Goal: Information Seeking & Learning: Learn about a topic

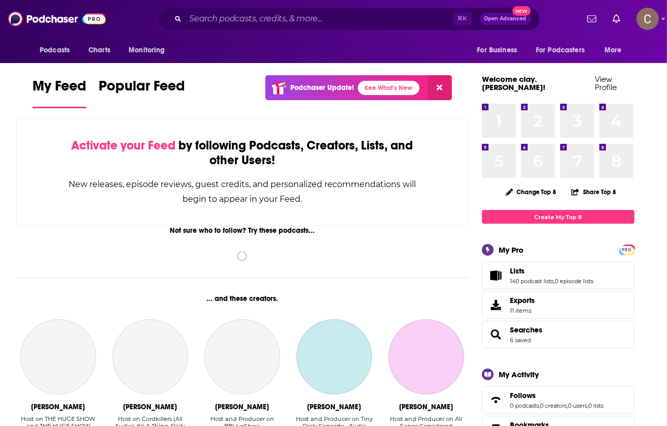
click at [269, 11] on div "⌘ K Open Advanced New" at bounding box center [349, 18] width 382 height 23
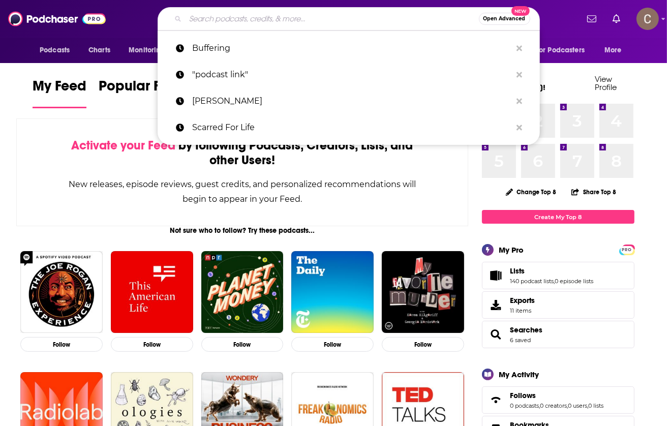
click at [269, 14] on input "Search podcasts, credits, & more..." at bounding box center [332, 19] width 293 height 16
paste input "Scarred for Life"
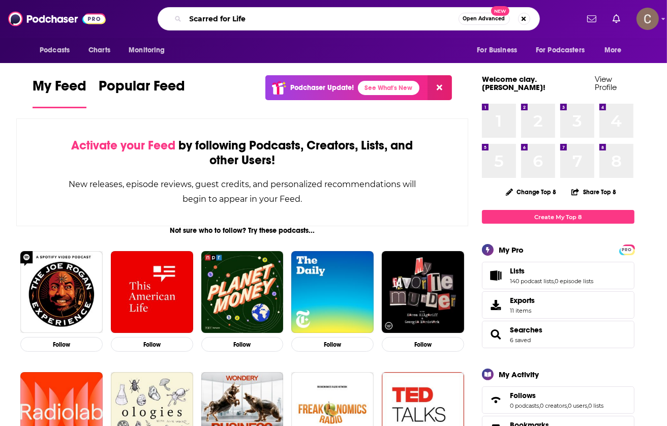
type input "Scarred for Life"
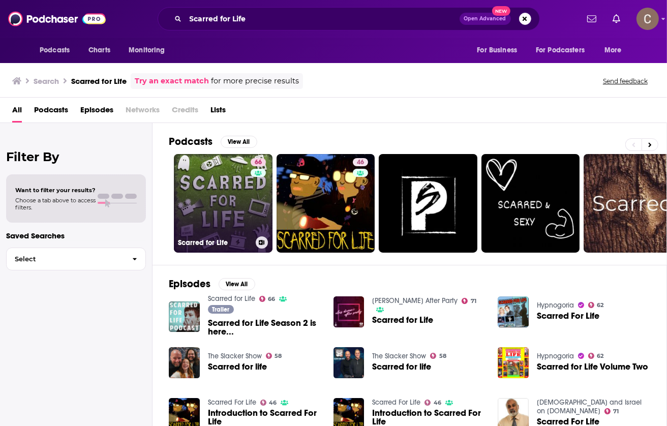
click at [238, 186] on link "66 Scarred for Life" at bounding box center [223, 203] width 99 height 99
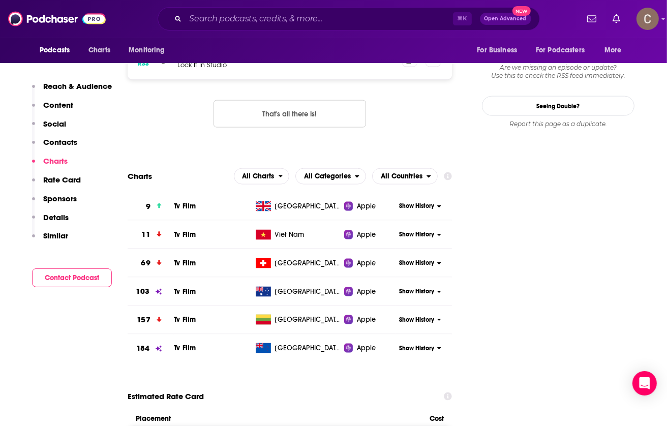
scroll to position [1027, 0]
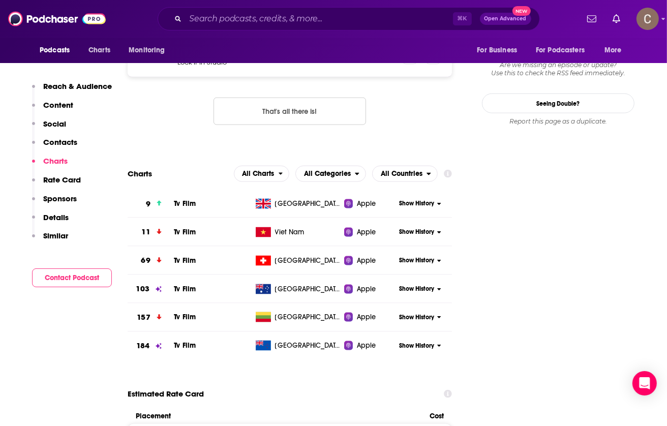
click at [423, 199] on span "Show History" at bounding box center [416, 203] width 35 height 9
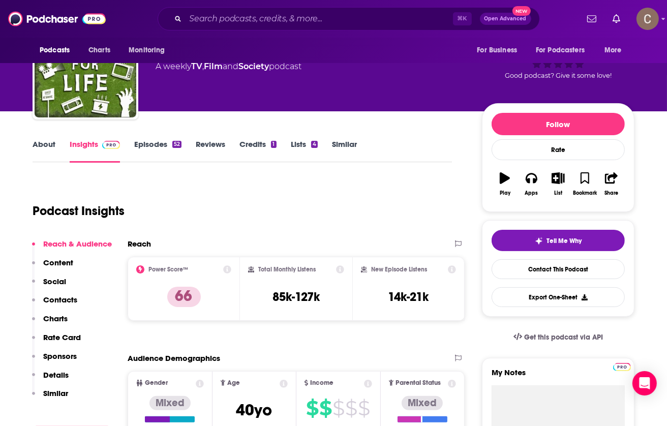
scroll to position [0, 0]
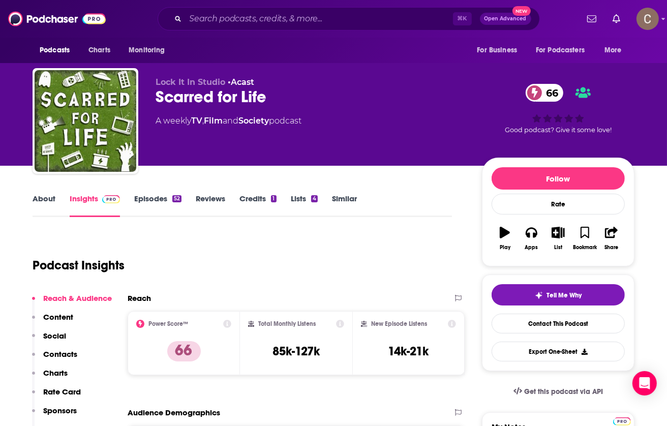
click at [168, 195] on link "Episodes 52" at bounding box center [157, 205] width 47 height 23
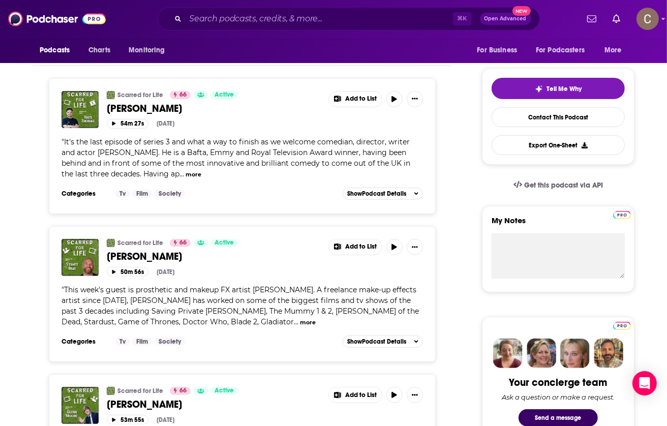
scroll to position [205, 0]
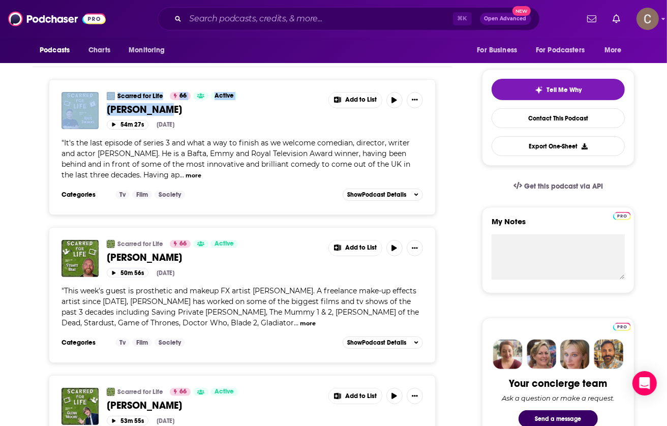
drag, startPoint x: 101, startPoint y: 106, endPoint x: 179, endPoint y: 107, distance: 77.8
click at [179, 107] on div "Scarred for Life 66 Active [PERSON_NAME] Add to List 54m 27s [DATE]" at bounding box center [243, 111] width 362 height 38
click at [178, 107] on link "[PERSON_NAME]" at bounding box center [214, 109] width 215 height 13
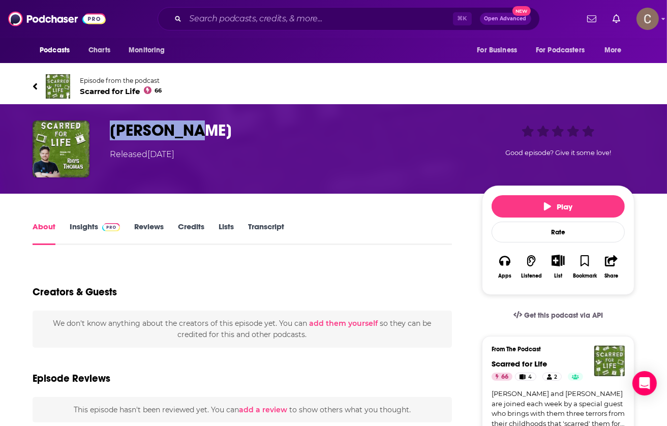
drag, startPoint x: 202, startPoint y: 131, endPoint x: 103, endPoint y: 131, distance: 99.7
click at [102, 131] on div "[PERSON_NAME] Released [DATE] Good episode? Give it some love!" at bounding box center [334, 149] width 602 height 57
click at [104, 131] on div "[PERSON_NAME] Released [DATE] Good episode? Give it some love!" at bounding box center [334, 149] width 602 height 57
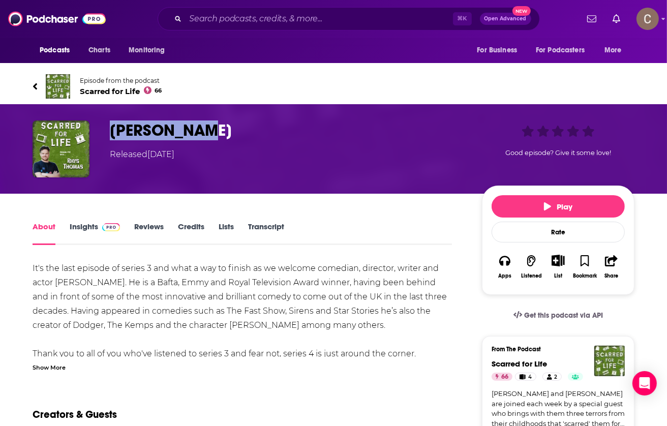
drag, startPoint x: 108, startPoint y: 131, endPoint x: 222, endPoint y: 144, distance: 115.1
click at [222, 144] on div "[PERSON_NAME] Released [DATE] Good episode? Give it some love!" at bounding box center [334, 149] width 602 height 57
copy h1 "[PERSON_NAME]"
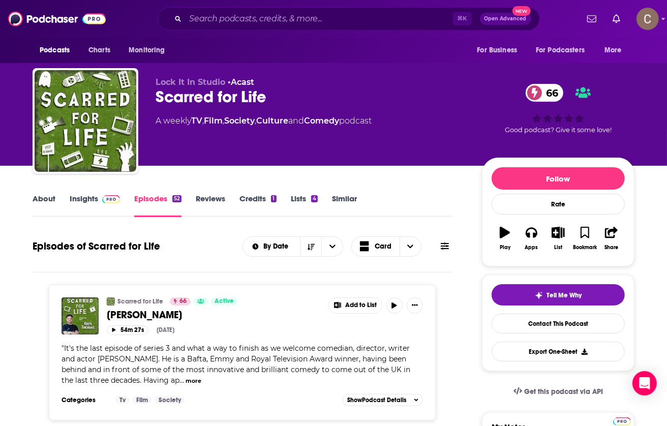
click at [85, 195] on link "Insights" at bounding box center [95, 205] width 50 height 23
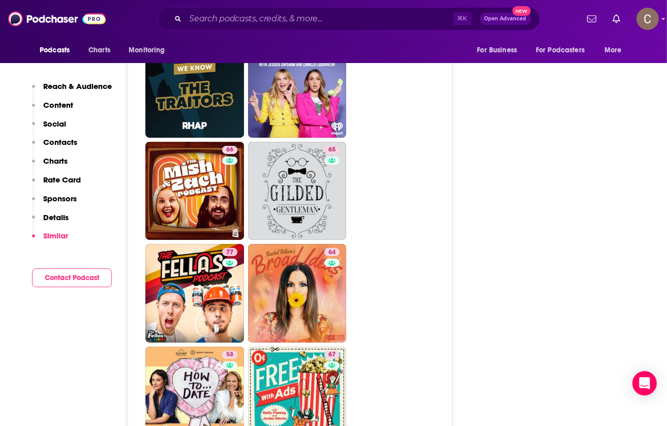
scroll to position [3145, 0]
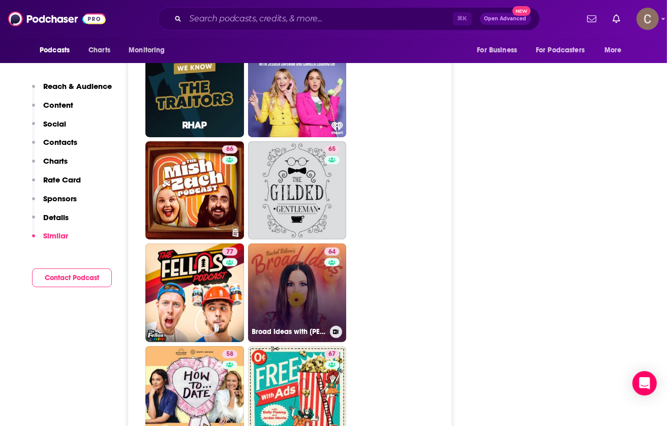
click at [302, 256] on link "64 Broad Ideas with [PERSON_NAME] & [PERSON_NAME]" at bounding box center [297, 293] width 99 height 99
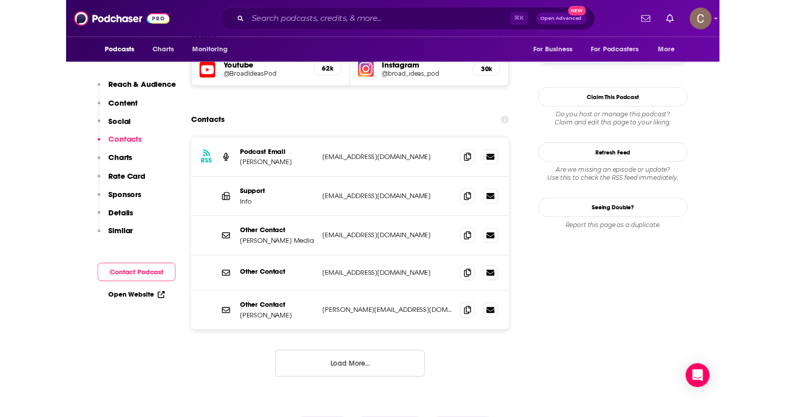
scroll to position [903, 0]
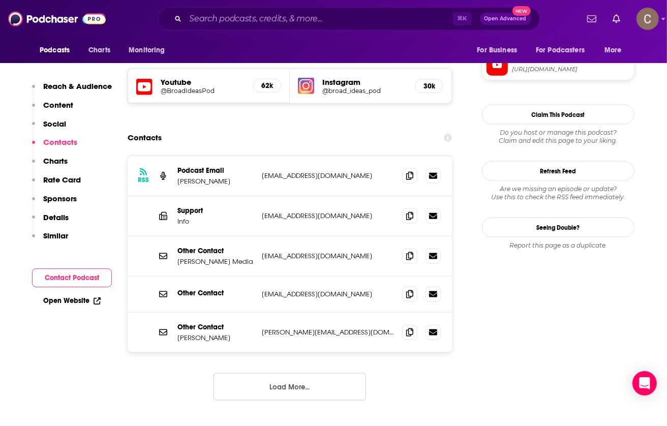
click at [217, 156] on div "RSS Podcast Email [PERSON_NAME] [EMAIL_ADDRESS][DOMAIN_NAME] [EMAIL_ADDRESS][DO…" at bounding box center [290, 176] width 324 height 40
drag, startPoint x: 219, startPoint y: 125, endPoint x: 178, endPoint y: 127, distance: 40.7
click at [178, 177] on p "[PERSON_NAME]" at bounding box center [215, 181] width 76 height 9
copy p "[PERSON_NAME]"
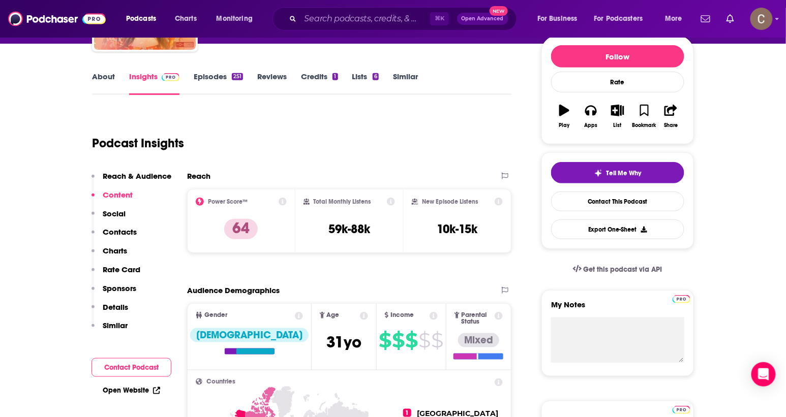
scroll to position [0, 0]
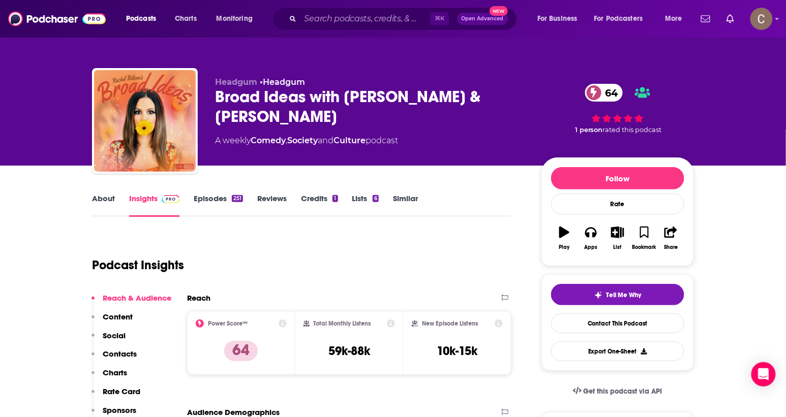
type input "[URL][DOMAIN_NAME]"
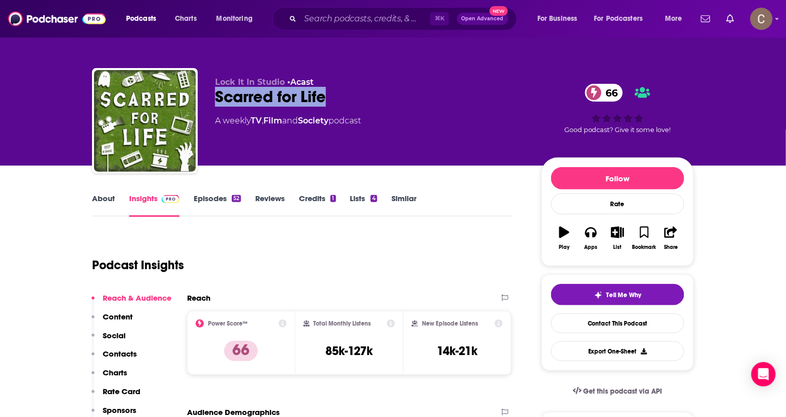
drag, startPoint x: 325, startPoint y: 99, endPoint x: 217, endPoint y: 100, distance: 108.3
click at [217, 100] on div "Scarred for Life 66" at bounding box center [370, 97] width 310 height 20
copy h2 "Scarred for Life"
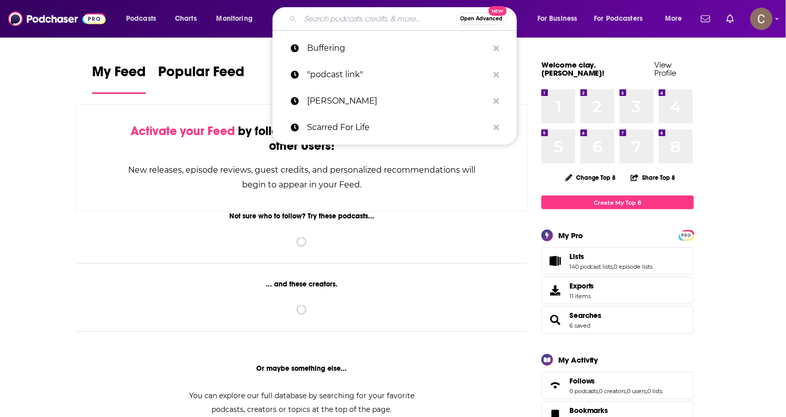
click at [380, 24] on input "Search podcasts, credits, & more..." at bounding box center [379, 19] width 156 height 16
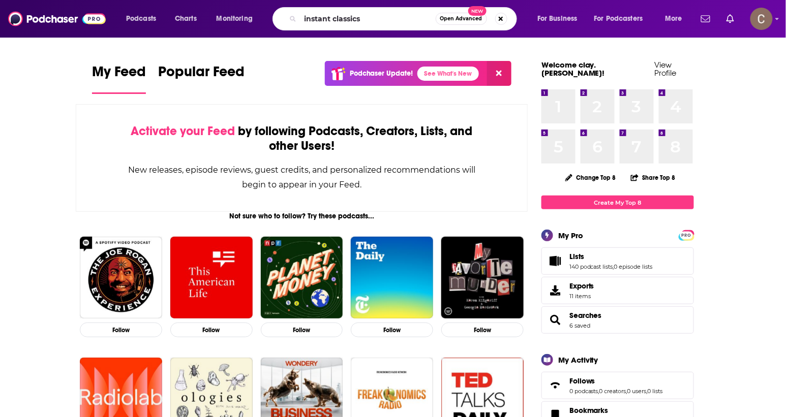
type input "instant classics"
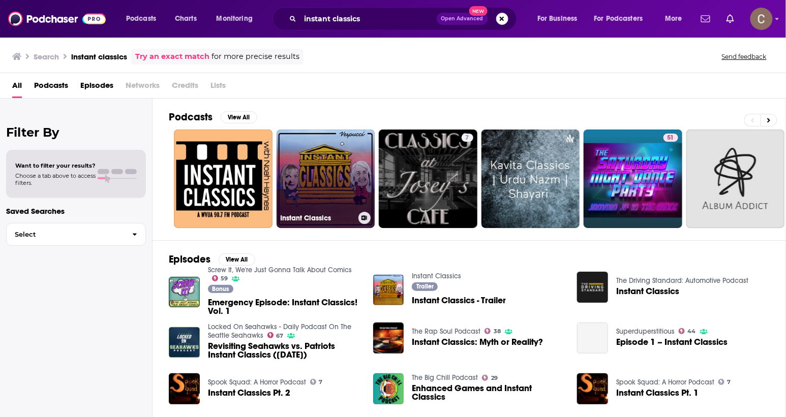
click at [322, 177] on link "Instant Classics" at bounding box center [326, 179] width 99 height 99
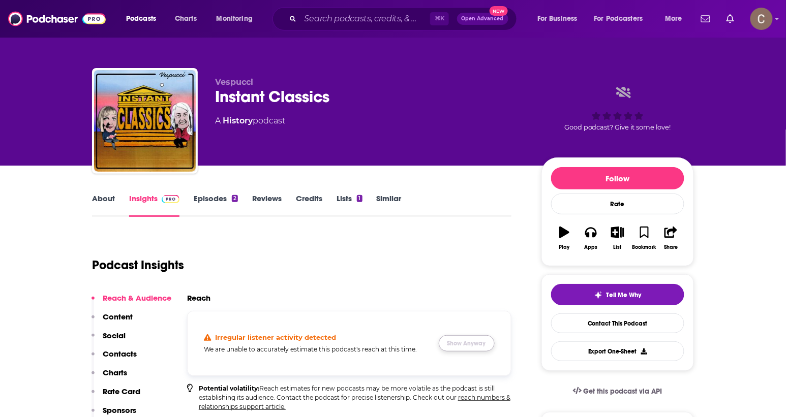
click at [463, 347] on button "Show Anyway" at bounding box center [467, 344] width 56 height 16
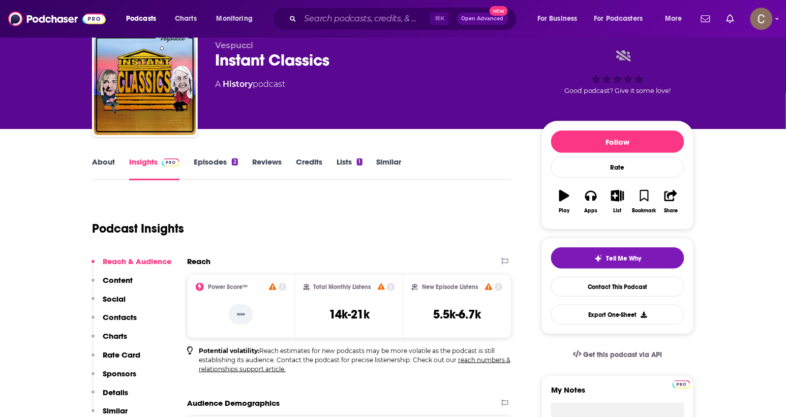
scroll to position [39, 0]
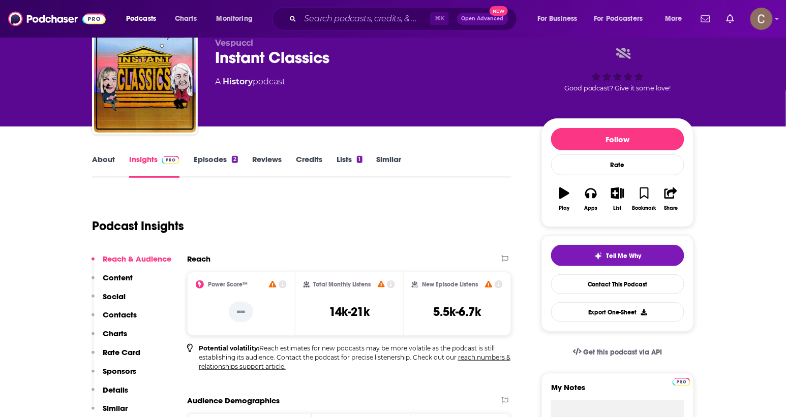
click at [220, 161] on link "Episodes 2" at bounding box center [216, 166] width 44 height 23
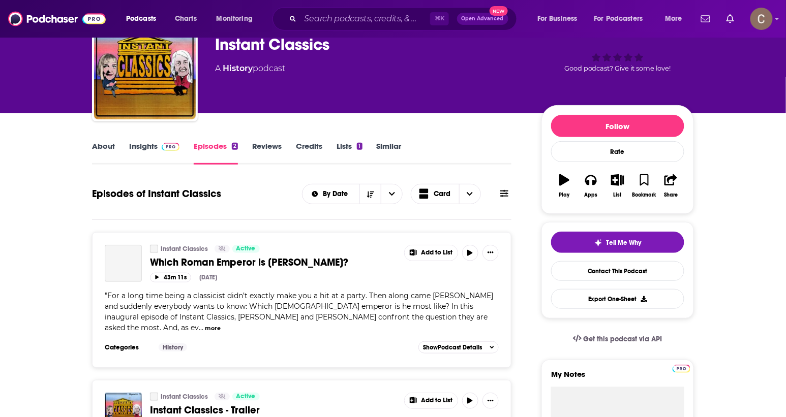
scroll to position [73, 0]
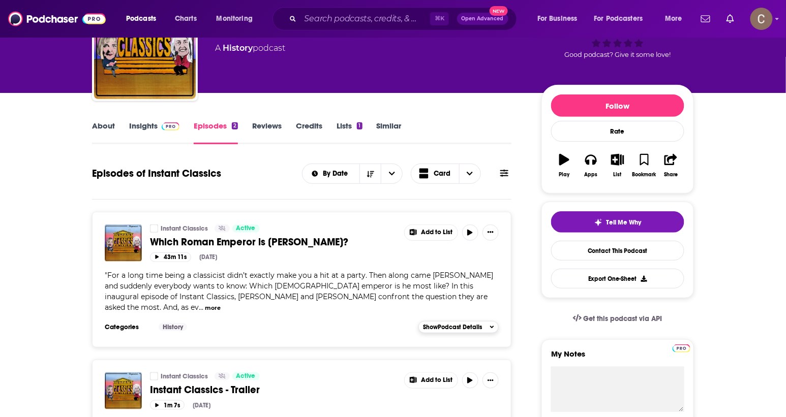
click at [467, 328] on span "Show Podcast Details" at bounding box center [452, 327] width 59 height 7
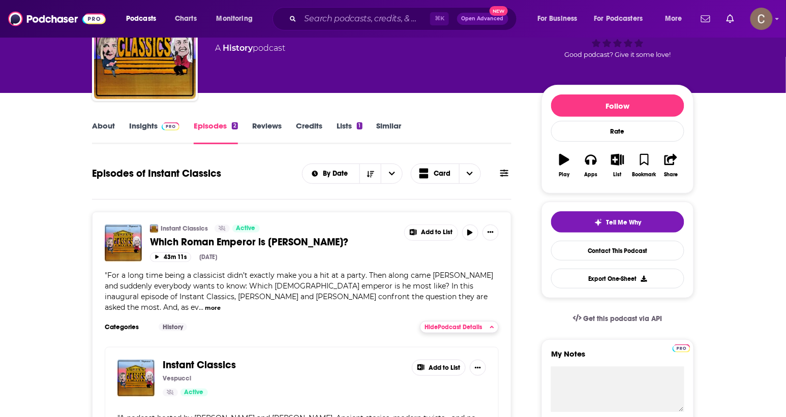
click at [467, 328] on span "Hide Podcast Details" at bounding box center [453, 327] width 57 height 7
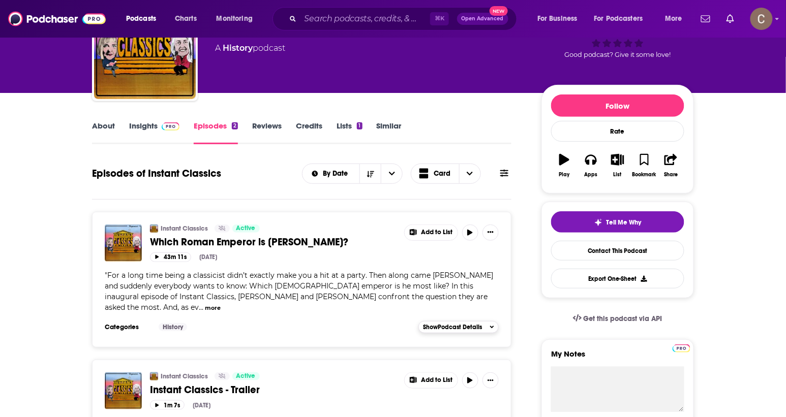
click at [467, 328] on span "Show Podcast Details" at bounding box center [452, 327] width 59 height 7
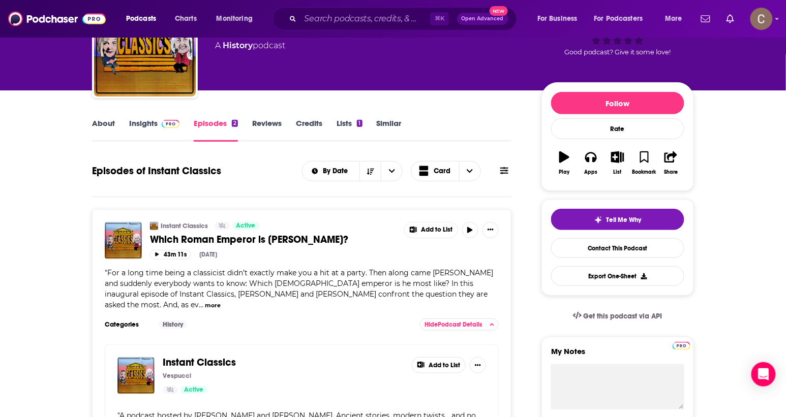
scroll to position [62, 0]
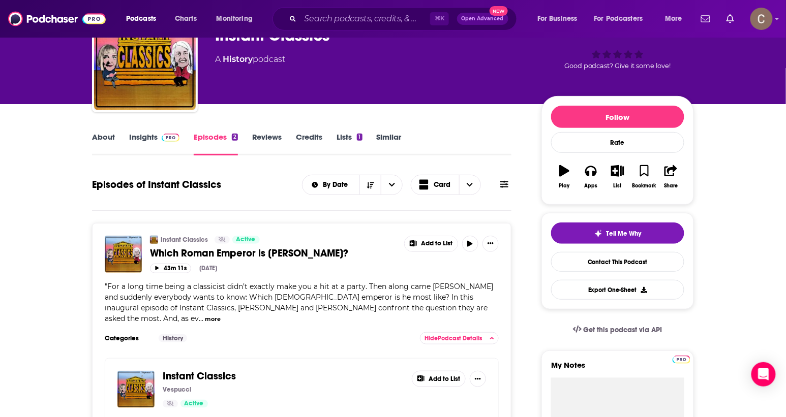
click at [151, 133] on link "Insights" at bounding box center [154, 143] width 50 height 23
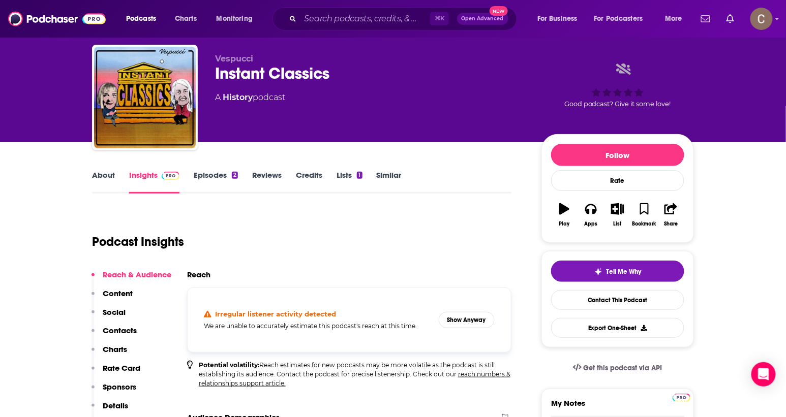
scroll to position [70, 0]
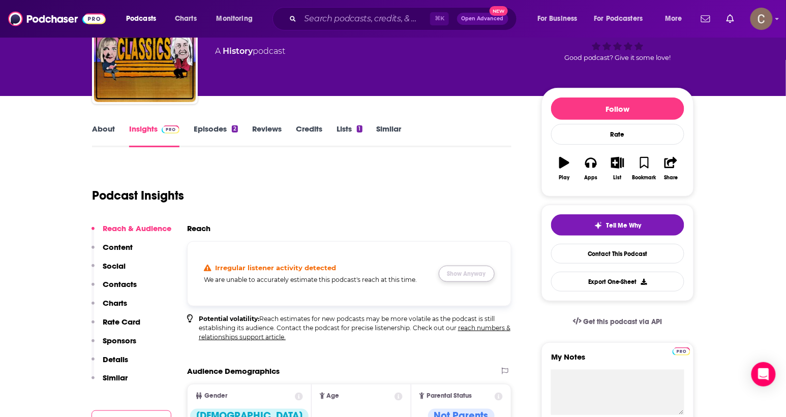
click at [469, 279] on button "Show Anyway" at bounding box center [467, 274] width 56 height 16
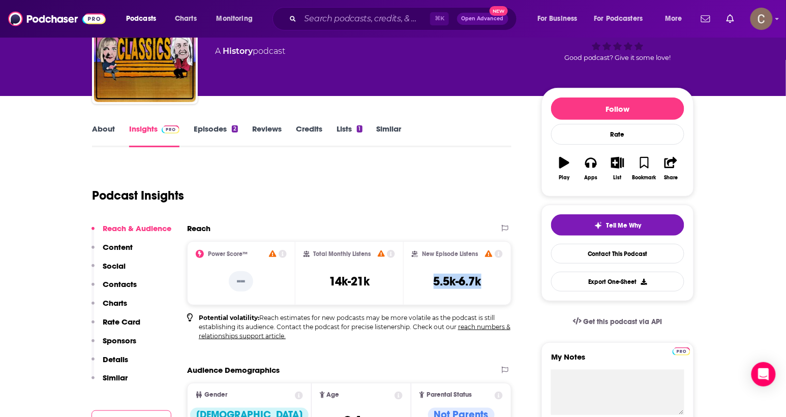
drag, startPoint x: 484, startPoint y: 281, endPoint x: 424, endPoint y: 281, distance: 60.5
click at [424, 281] on div "New Episode Listens 5.5k-6.7k" at bounding box center [457, 273] width 91 height 47
click at [430, 292] on div "New Episode Listens 5.5k-6.7k" at bounding box center [457, 273] width 91 height 47
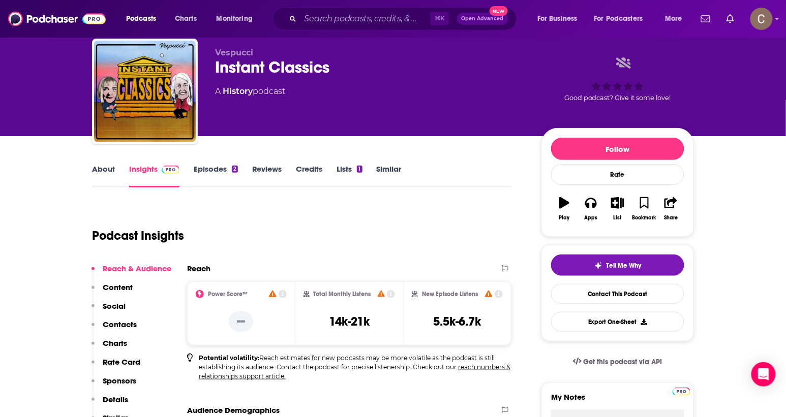
scroll to position [0, 0]
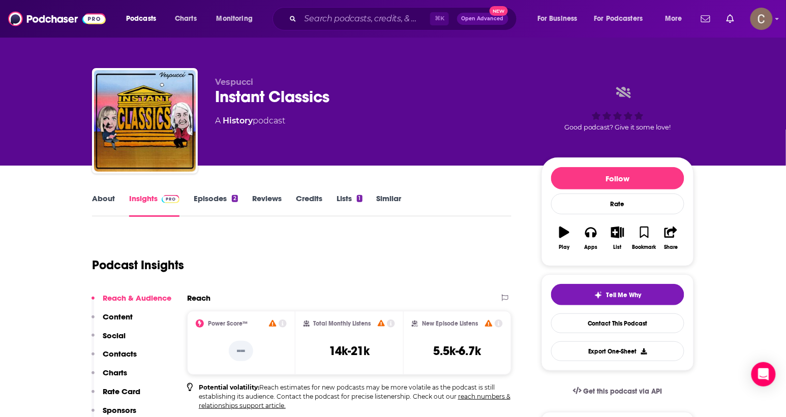
click at [94, 204] on link "About" at bounding box center [103, 205] width 23 height 23
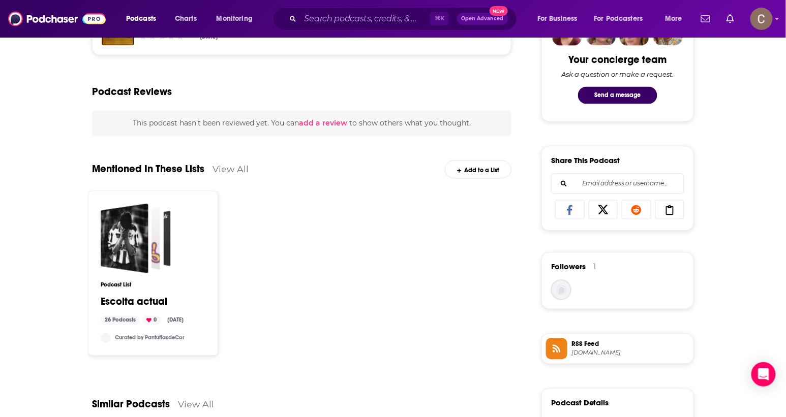
scroll to position [621, 0]
